Goal: Information Seeking & Learning: Learn about a topic

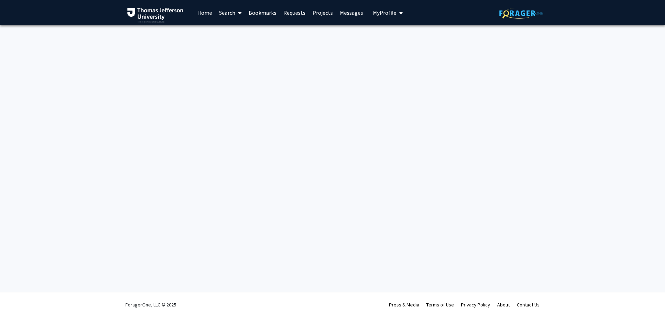
click at [386, 18] on button "My Profile" at bounding box center [388, 12] width 34 height 25
click at [213, 6] on link "Home" at bounding box center [205, 12] width 22 height 25
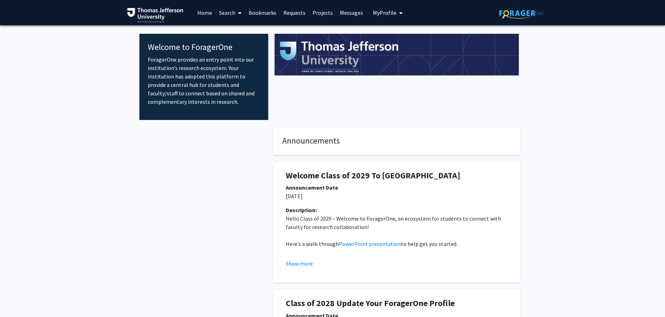
click at [233, 11] on link "Search" at bounding box center [231, 12] width 30 height 25
click at [241, 44] on span "Students" at bounding box center [237, 46] width 43 height 14
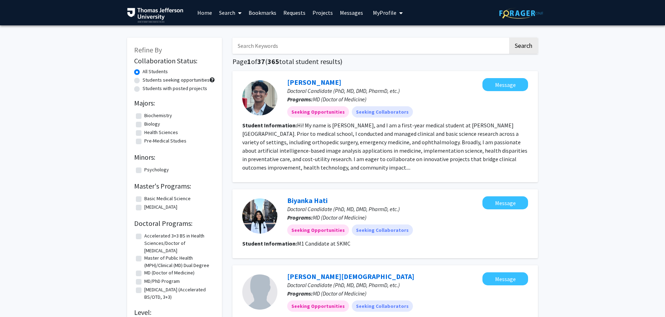
click at [233, 12] on link "Search" at bounding box center [231, 12] width 30 height 25
click at [234, 33] on span "Faculty/Staff" at bounding box center [242, 32] width 52 height 14
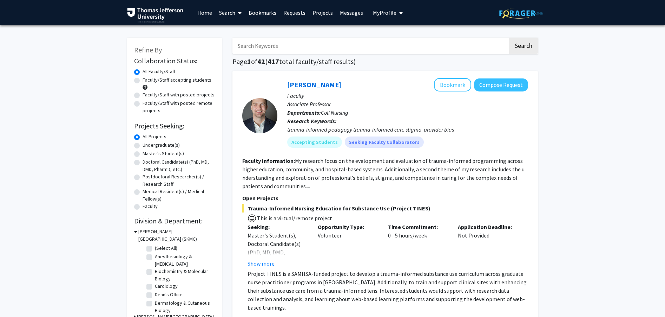
click at [320, 13] on link "Projects" at bounding box center [322, 12] width 27 height 25
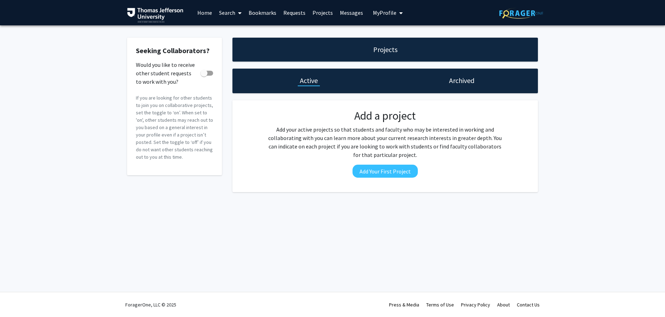
click at [225, 17] on link "Search" at bounding box center [231, 12] width 30 height 25
click at [235, 30] on span "Faculty/Staff" at bounding box center [242, 32] width 52 height 14
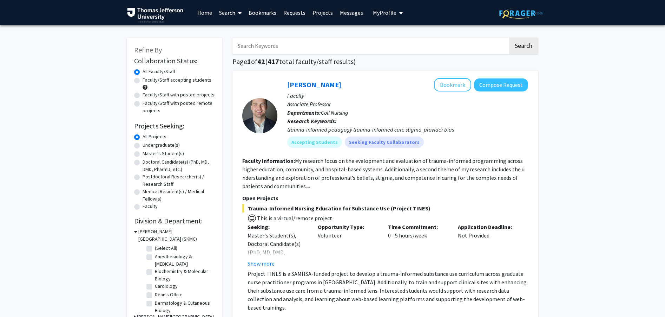
click at [143, 163] on label "Doctoral Candidate(s) (PhD, MD, DMD, PharmD, etc.)" at bounding box center [179, 165] width 72 height 15
click at [143, 163] on input "Doctoral Candidate(s) (PhD, MD, DMD, PharmD, etc.)" at bounding box center [145, 160] width 5 height 5
radio input "true"
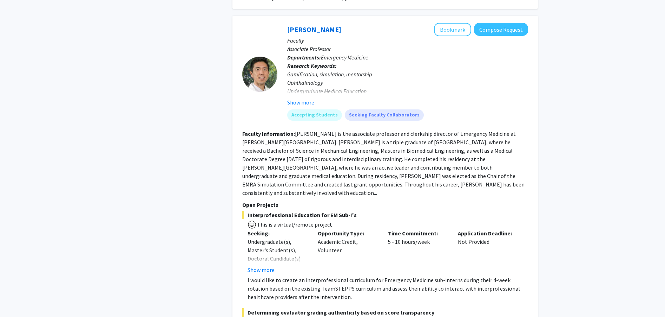
scroll to position [2245, 0]
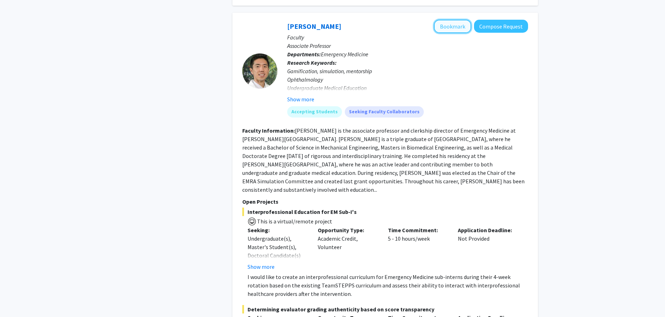
click at [442, 20] on button "Bookmark" at bounding box center [452, 26] width 37 height 13
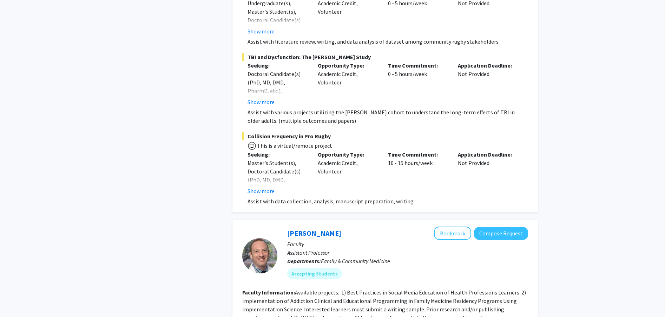
scroll to position [4085, 0]
click at [265, 186] on button "Show more" at bounding box center [261, 190] width 27 height 8
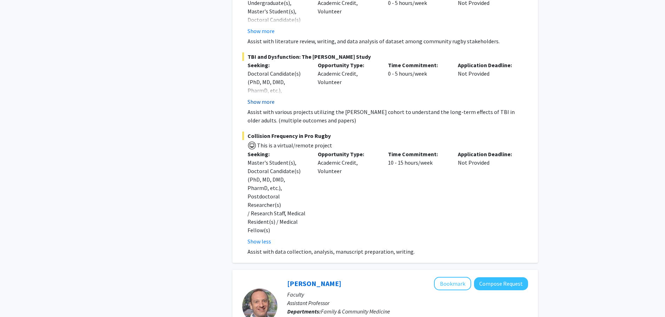
click at [262, 97] on button "Show more" at bounding box center [261, 101] width 27 height 8
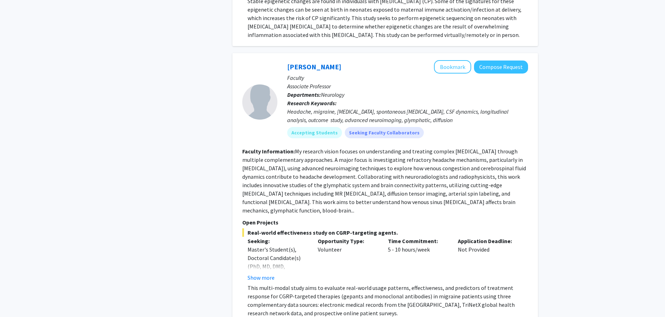
scroll to position [5300, 0]
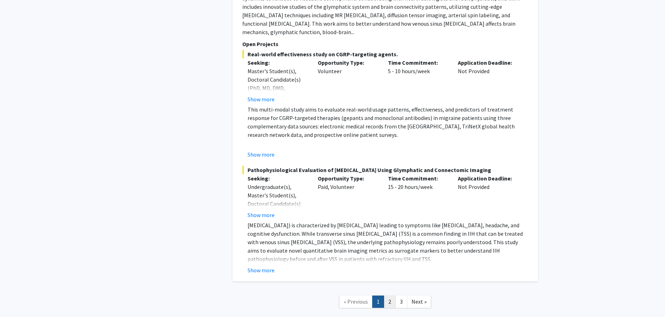
click at [391, 295] on link "2" at bounding box center [390, 301] width 12 height 12
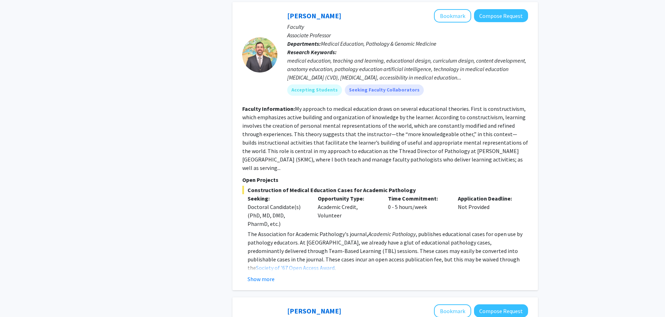
scroll to position [1191, 0]
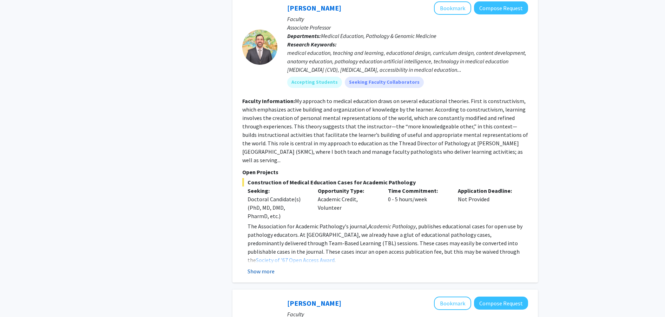
click at [258, 267] on button "Show more" at bounding box center [261, 271] width 27 height 8
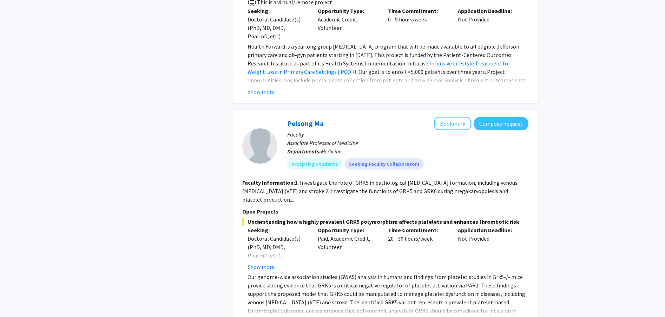
scroll to position [3046, 0]
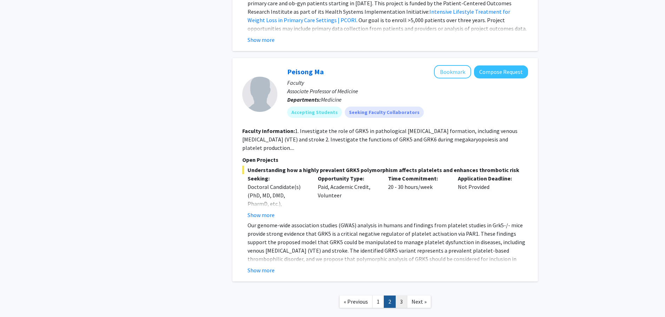
click at [400, 295] on link "3" at bounding box center [402, 301] width 12 height 12
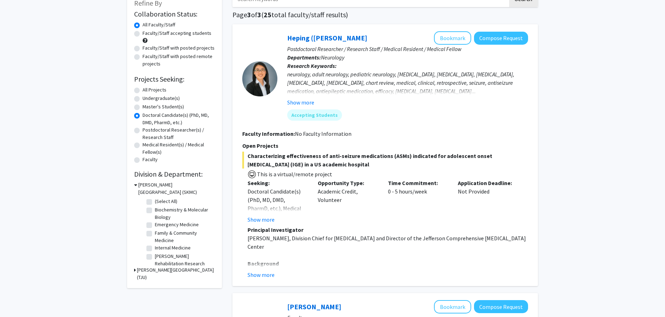
scroll to position [48, 0]
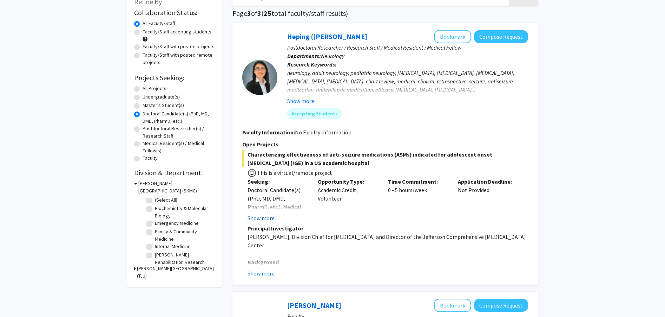
click at [262, 218] on button "Show more" at bounding box center [261, 218] width 27 height 8
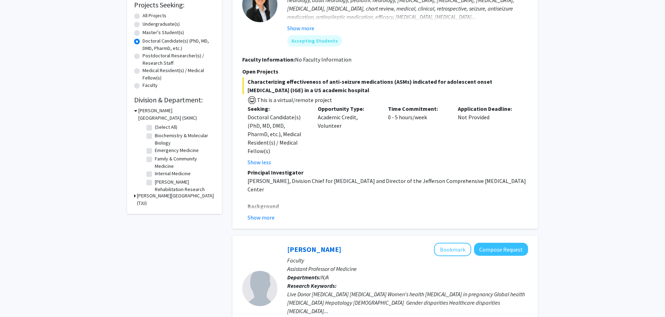
scroll to position [137, 0]
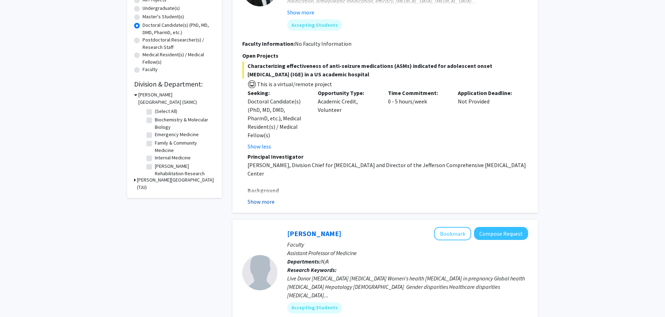
click at [262, 197] on button "Show more" at bounding box center [261, 201] width 27 height 8
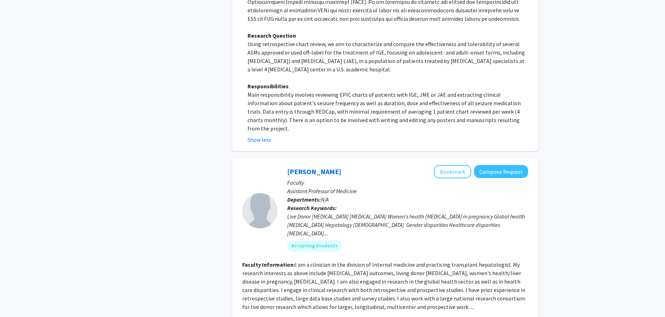
scroll to position [0, 0]
